Goal: Find specific page/section: Find specific page/section

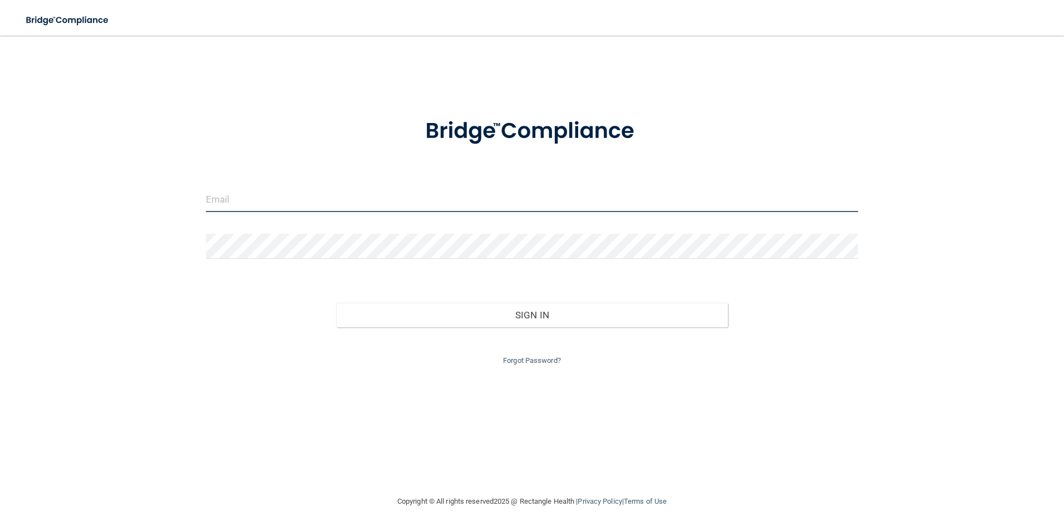
type input "[EMAIL_ADDRESS][DOMAIN_NAME]"
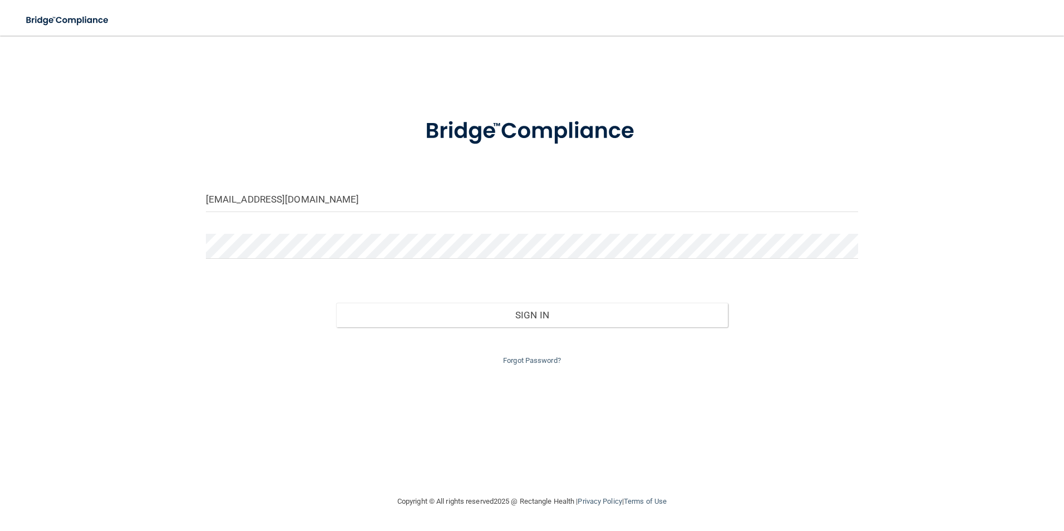
click at [549, 328] on div "Forgot Password?" at bounding box center [533, 347] width 670 height 40
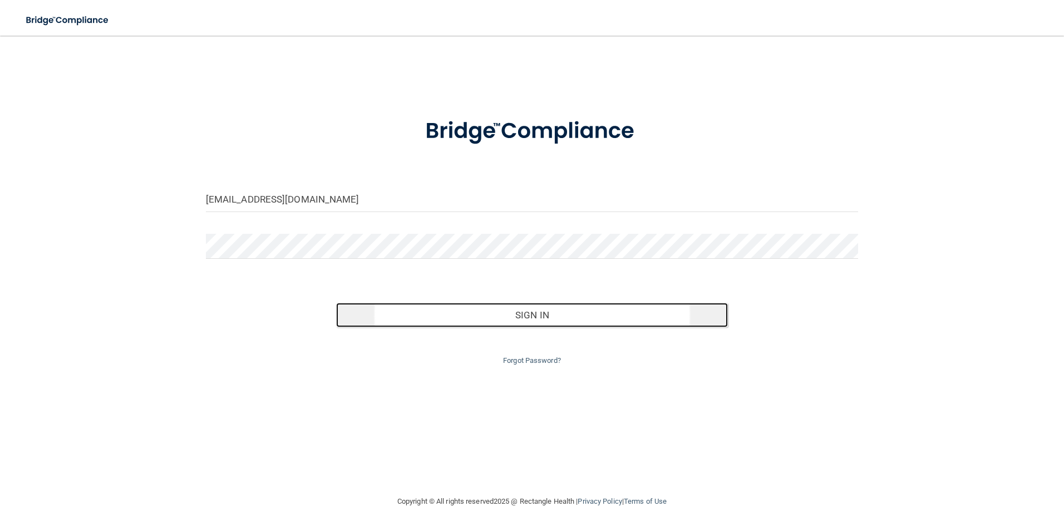
click at [528, 319] on button "Sign In" at bounding box center [532, 315] width 392 height 24
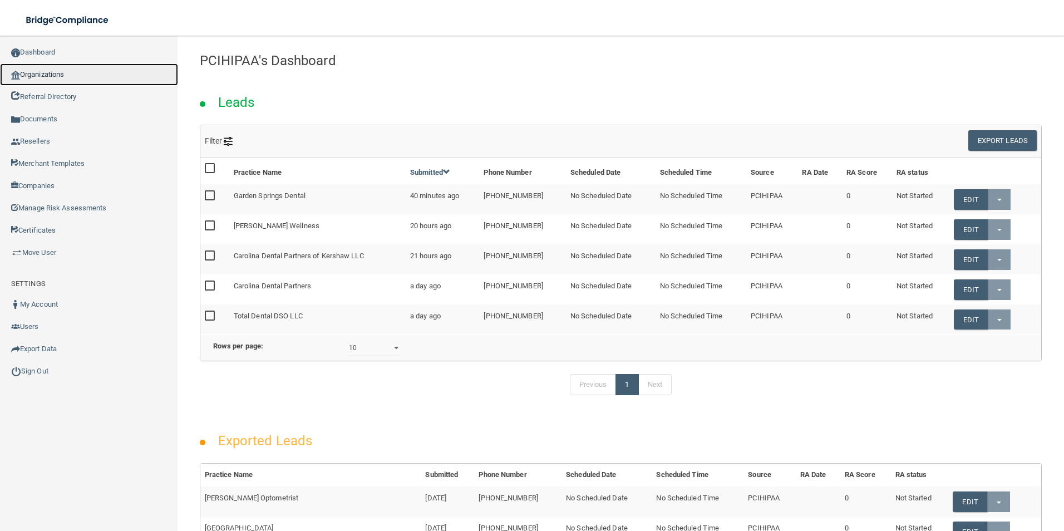
click at [46, 69] on link "Organizations" at bounding box center [89, 74] width 178 height 22
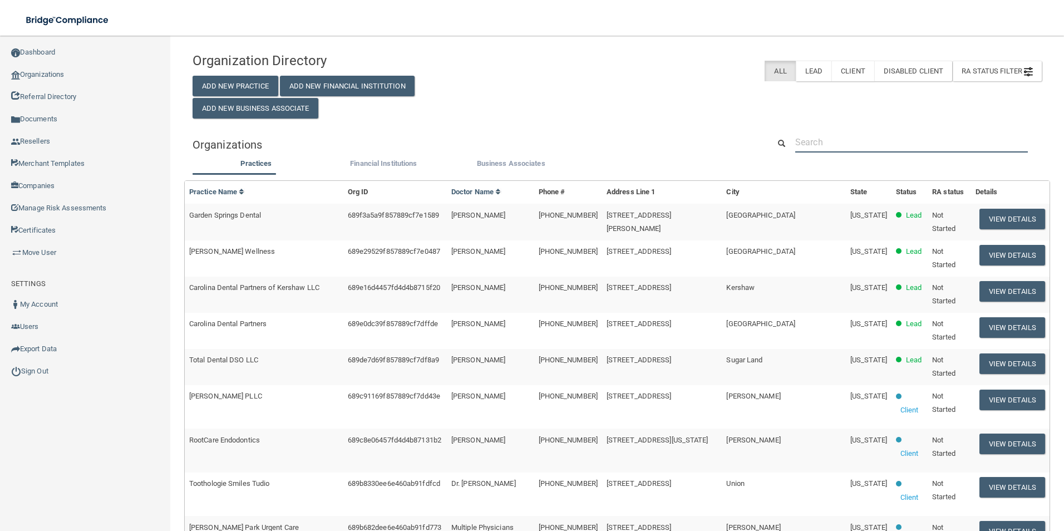
click at [867, 140] on input "text" at bounding box center [912, 142] width 233 height 21
paste input "Lit Dental Esthetics & Implant Center"
type input "Lit Dental Esthetics & Implant Center"
